Goal: Information Seeking & Learning: Learn about a topic

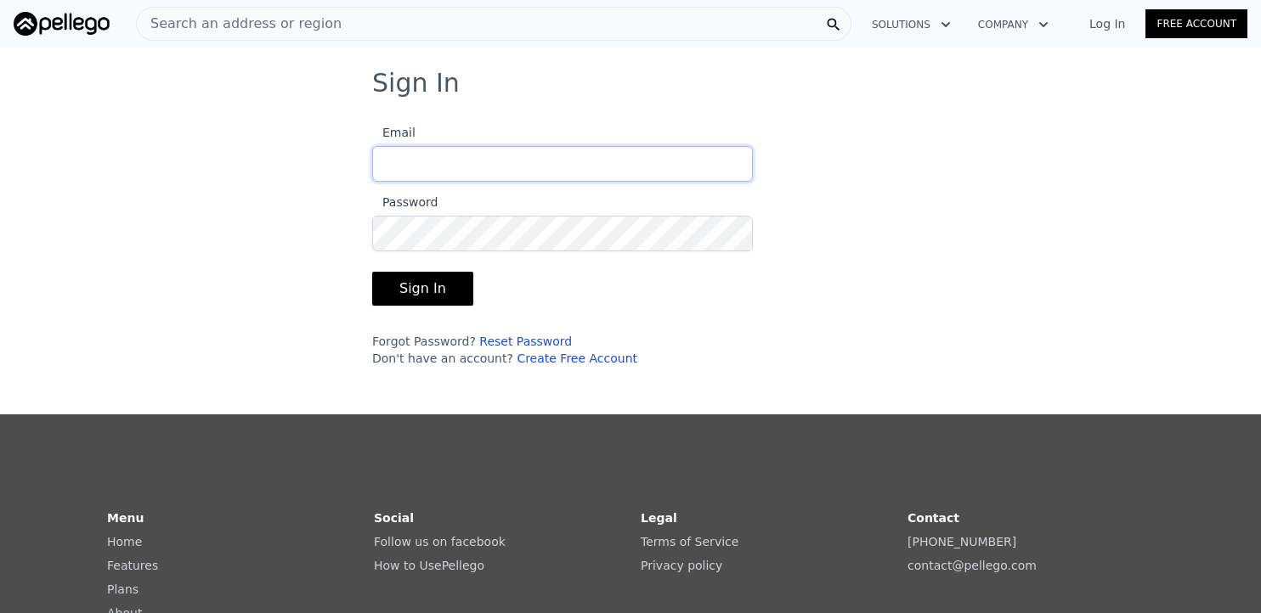
type input "[PERSON_NAME][EMAIL_ADDRESS][DOMAIN_NAME]"
click at [403, 280] on button "Sign In" at bounding box center [422, 289] width 101 height 34
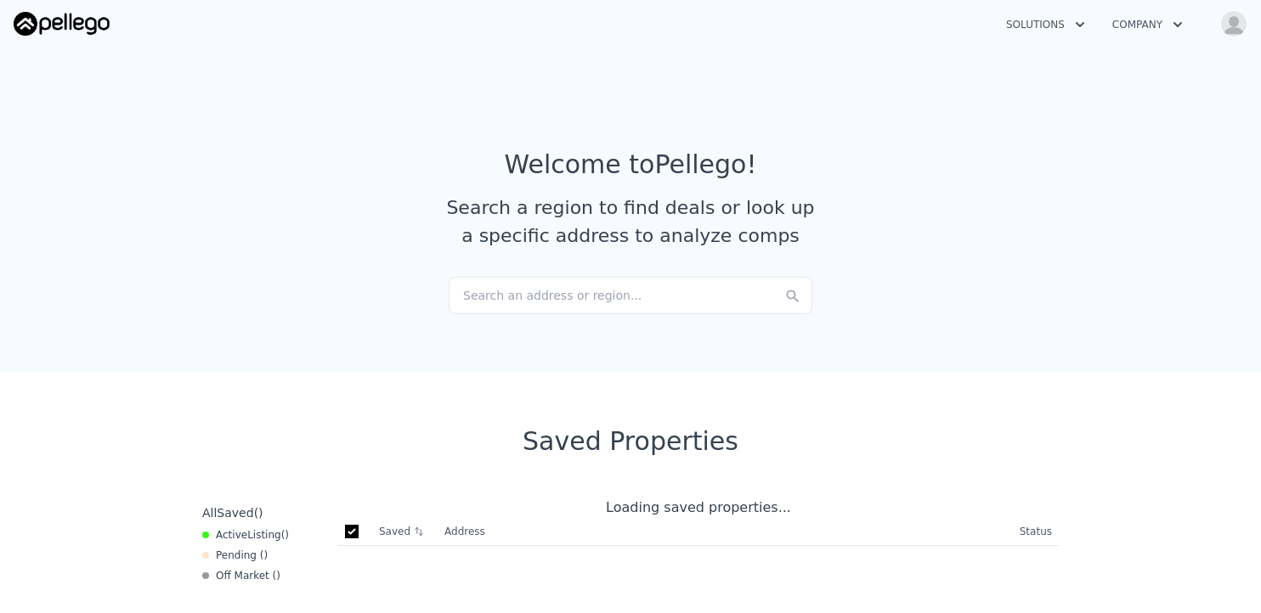
checkbox input "true"
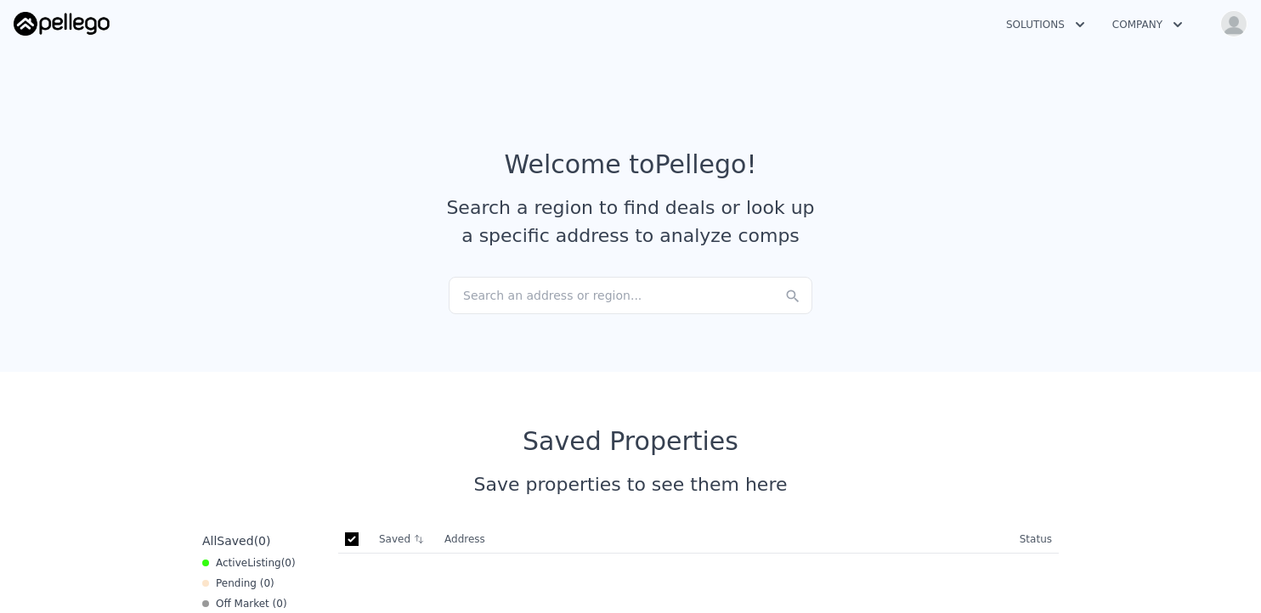
click at [608, 298] on div "Search an address or region..." at bounding box center [631, 295] width 364 height 37
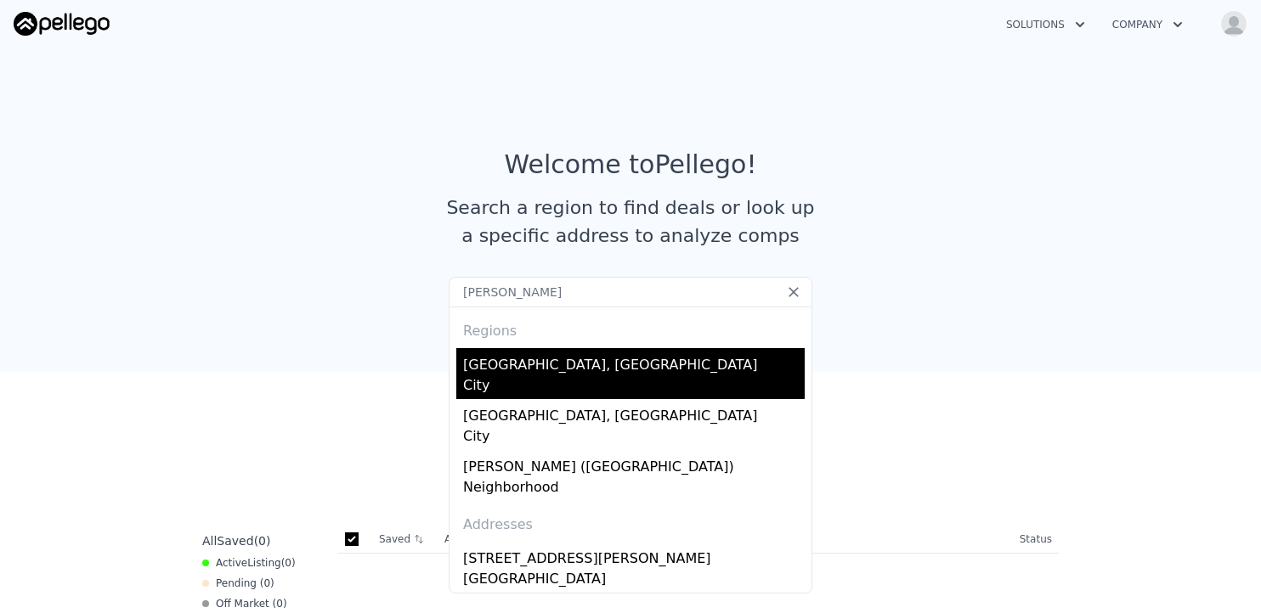
type input "[PERSON_NAME]"
click at [476, 374] on div "[GEOGRAPHIC_DATA], [GEOGRAPHIC_DATA]" at bounding box center [634, 361] width 342 height 27
